Goal: Communication & Community: Answer question/provide support

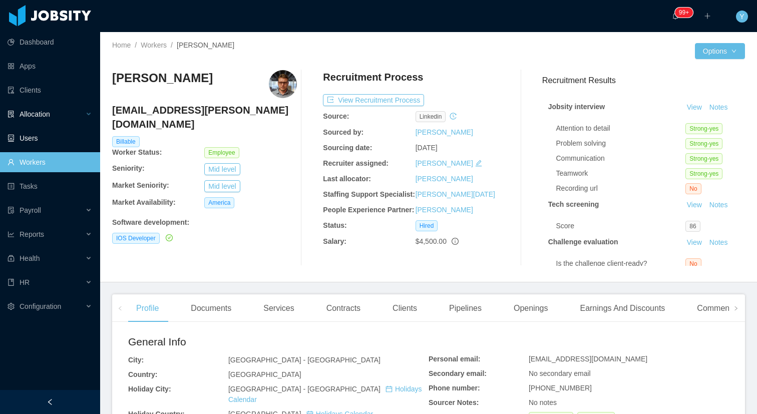
scroll to position [173, 0]
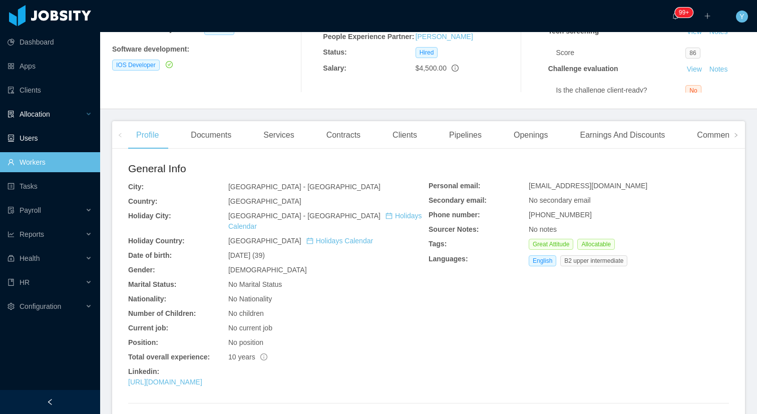
click at [31, 117] on span "Allocation" at bounding box center [35, 114] width 31 height 8
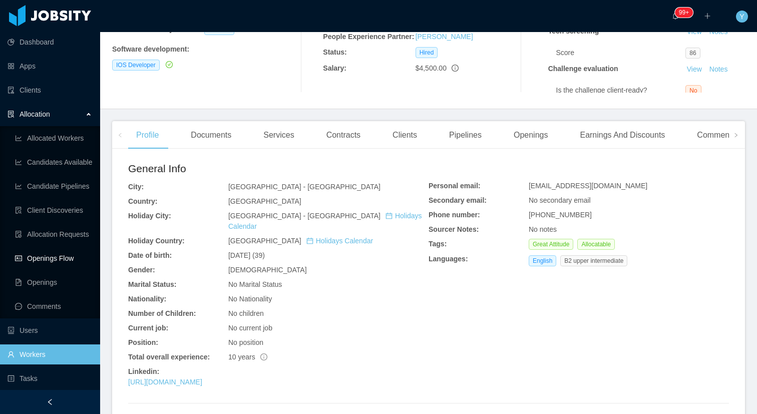
click at [52, 254] on link "Openings Flow" at bounding box center [53, 258] width 77 height 20
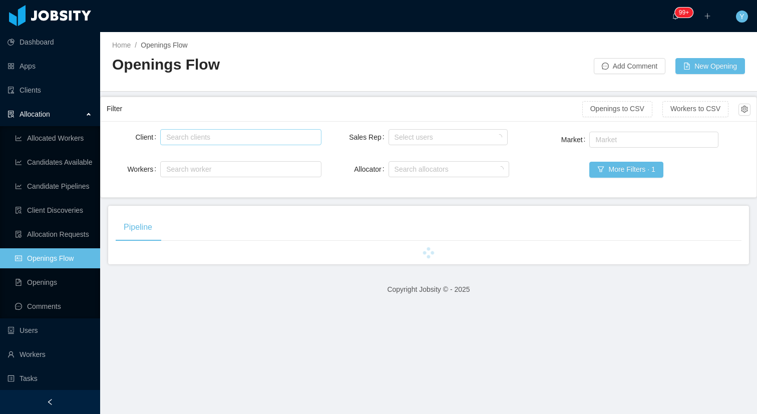
click at [219, 144] on div "Search clients" at bounding box center [239, 137] width 152 height 15
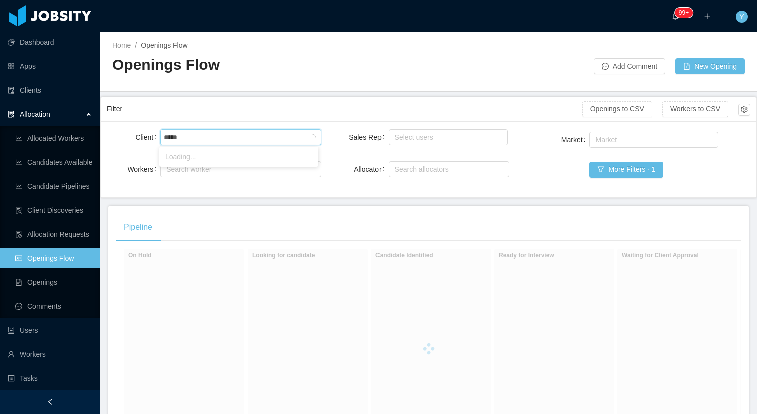
type input "******"
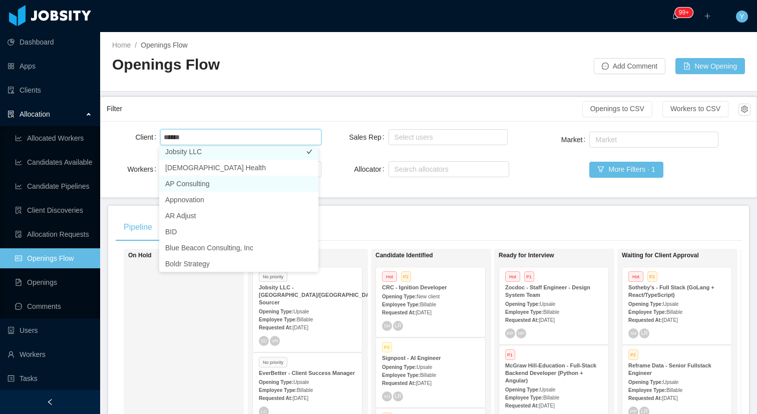
scroll to position [2, 0]
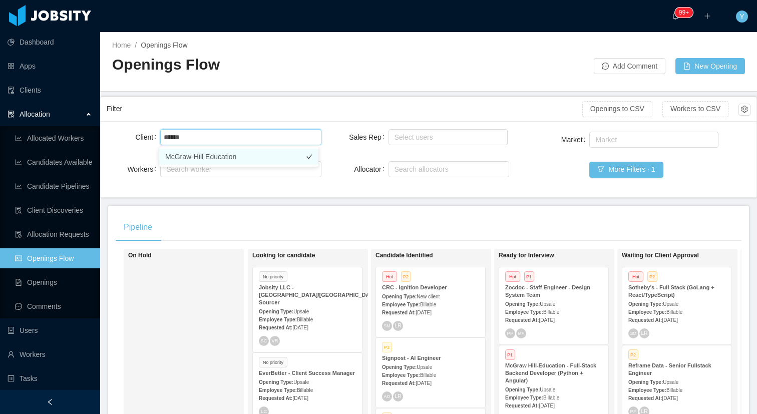
click at [221, 158] on li "McGraw-Hill Education" at bounding box center [238, 157] width 159 height 16
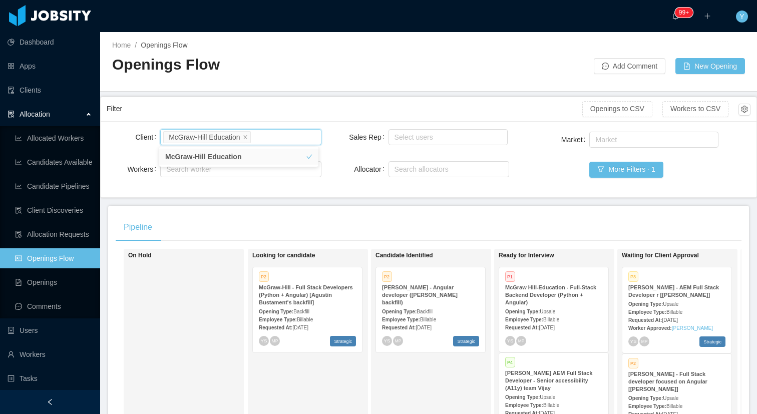
click at [353, 199] on main "Home / Openings Flow / Openings Flow Add Comment New Opening Filter Openings to…" at bounding box center [428, 223] width 657 height 382
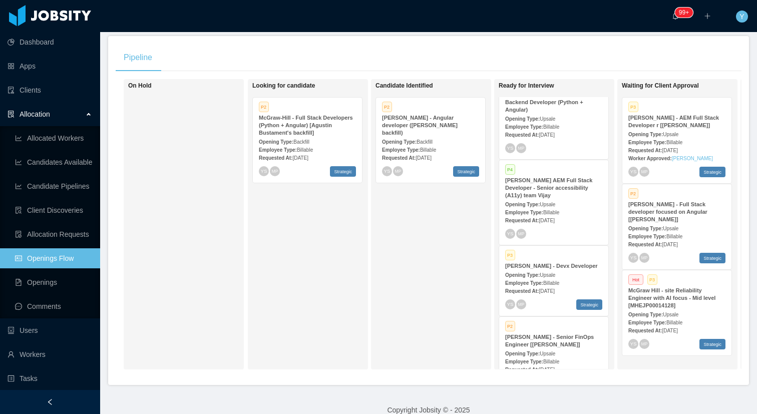
scroll to position [190, 0]
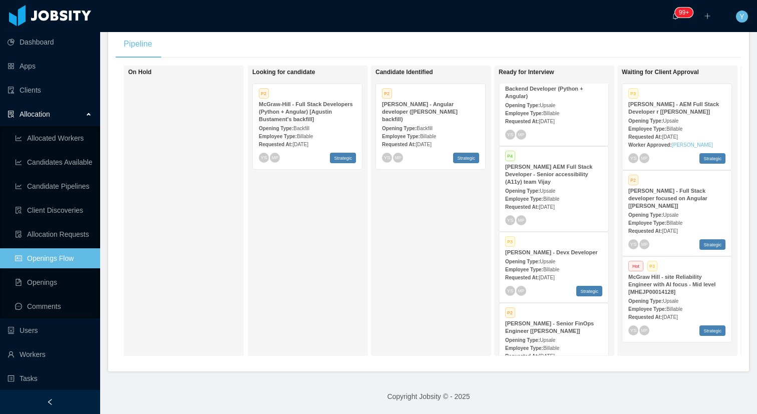
click at [673, 277] on strong "McGraw Hill - site Reliability Engineer with AI focus - Mid level [MHEJP0001412…" at bounding box center [671, 284] width 87 height 21
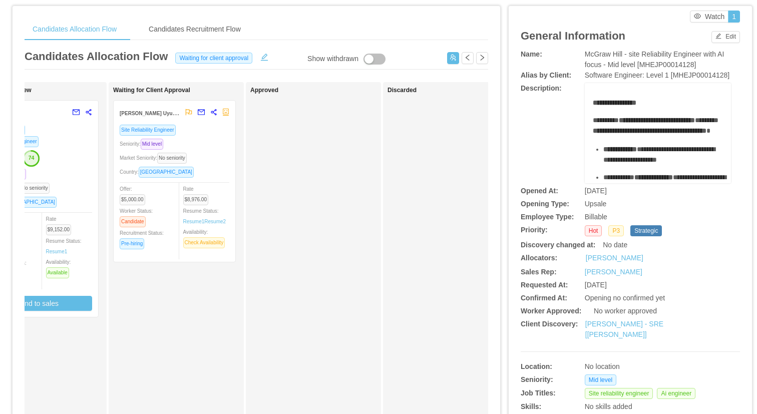
scroll to position [5, 0]
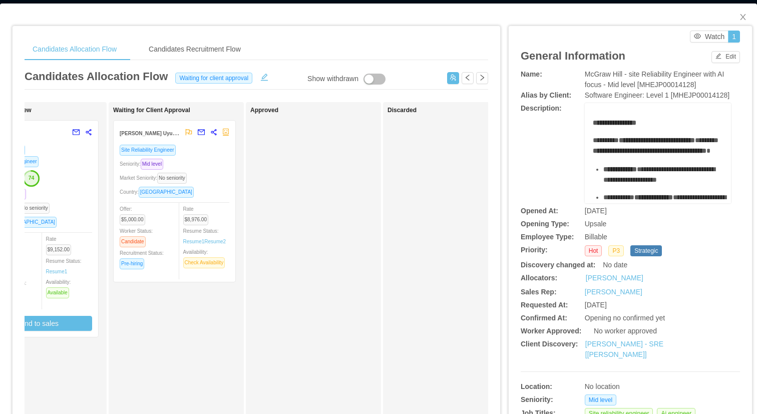
click at [209, 194] on div "Country: [GEOGRAPHIC_DATA]" at bounding box center [175, 192] width 110 height 12
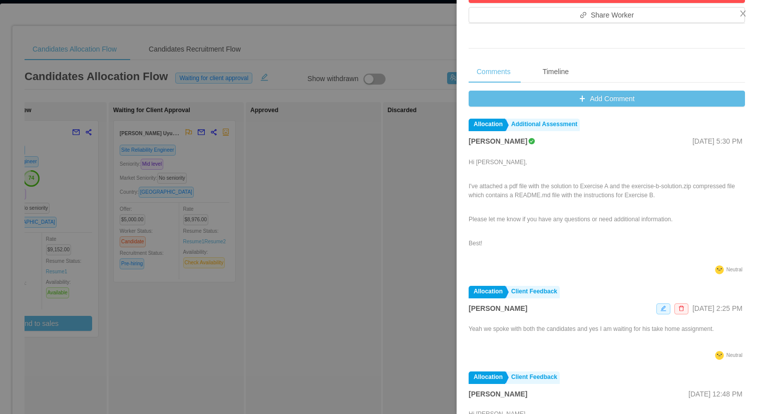
scroll to position [403, 0]
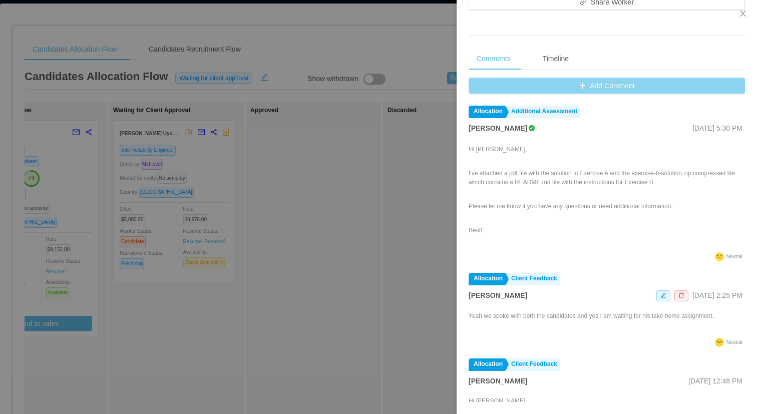
click at [585, 86] on button "Add Comment" at bounding box center [607, 86] width 276 height 16
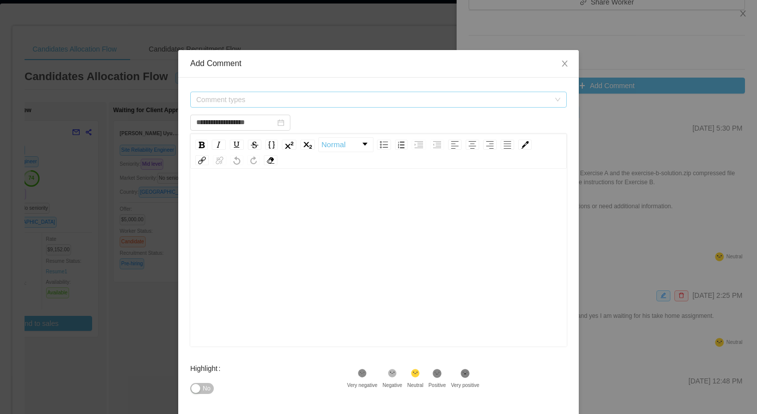
click at [458, 92] on span "Comment types" at bounding box center [378, 100] width 376 height 16
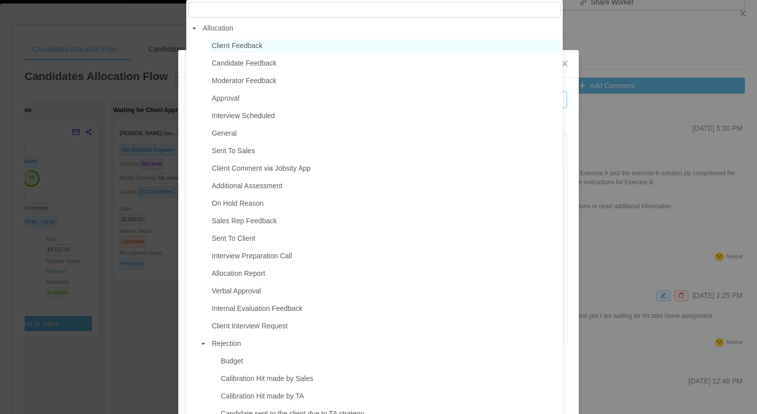
click at [298, 52] on span "Client Feedback" at bounding box center [384, 46] width 351 height 14
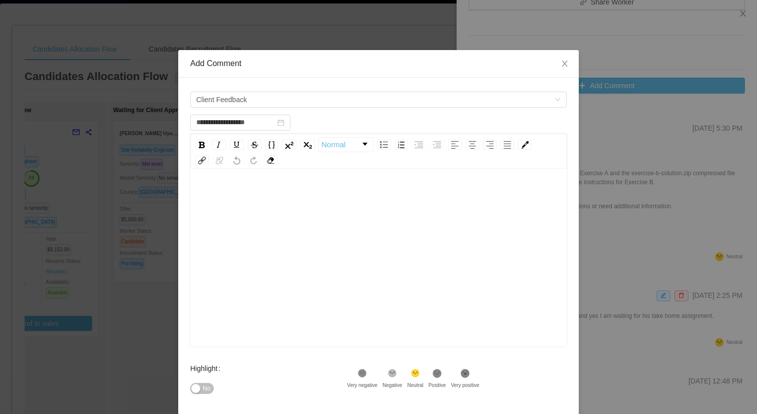
click at [290, 202] on div "rdw-editor" at bounding box center [378, 196] width 361 height 20
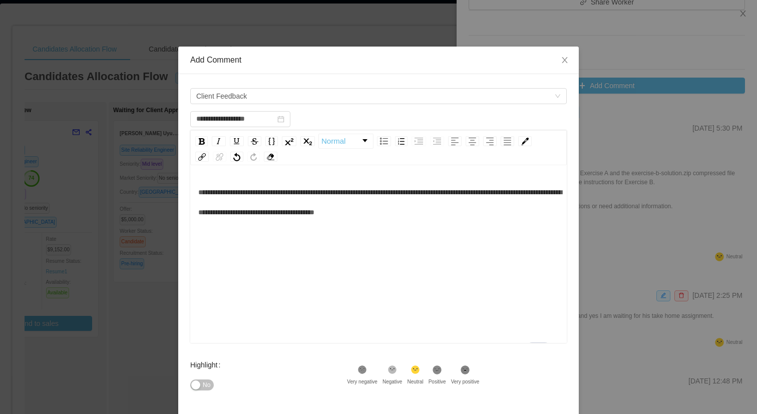
scroll to position [99, 0]
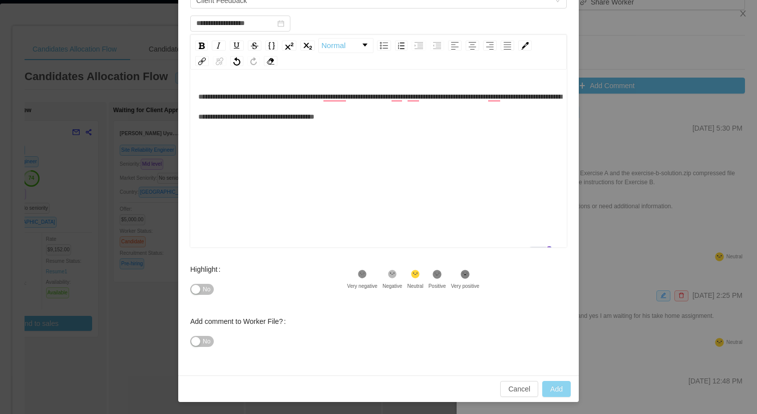
type input "**********"
click at [554, 389] on button "Add" at bounding box center [556, 389] width 29 height 16
